Goal: Task Accomplishment & Management: Manage account settings

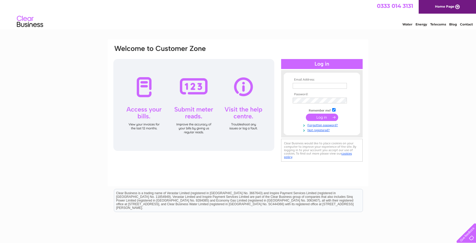
type input "terri@whitfieldlivery.co.uk"
click at [332, 119] on input "submit" at bounding box center [322, 117] width 32 height 7
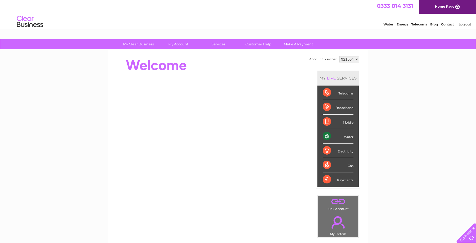
click at [337, 136] on div "Water" at bounding box center [338, 136] width 31 height 14
click at [347, 136] on div "Water" at bounding box center [338, 136] width 31 height 14
click at [327, 137] on div "Water" at bounding box center [338, 136] width 31 height 14
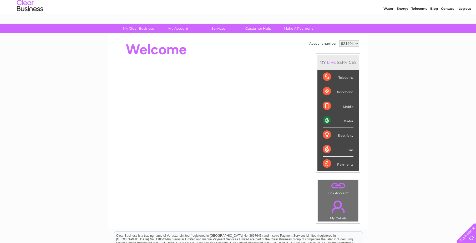
scroll to position [13, 0]
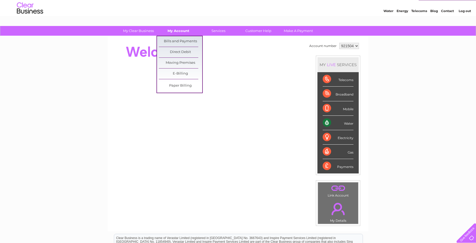
click at [184, 32] on link "My Account" at bounding box center [178, 31] width 43 height 10
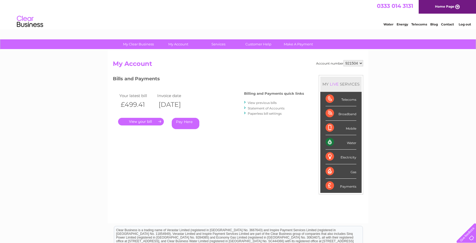
click at [149, 121] on link "." at bounding box center [141, 122] width 46 height 8
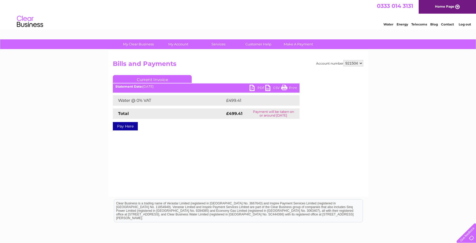
click at [285, 88] on link "Print" at bounding box center [289, 89] width 16 height 8
